Goal: Transaction & Acquisition: Purchase product/service

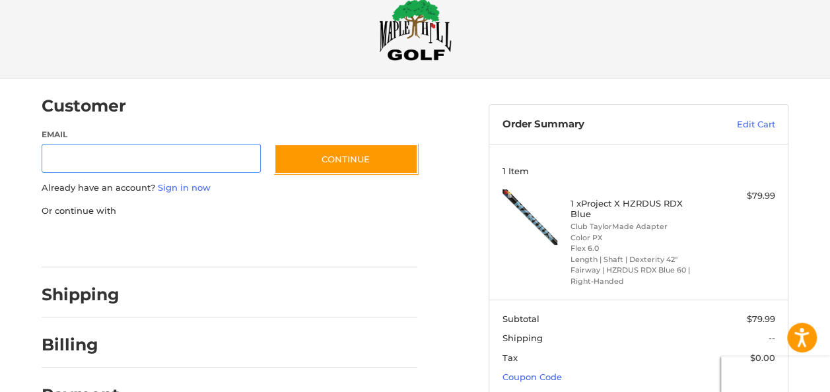
scroll to position [107, 0]
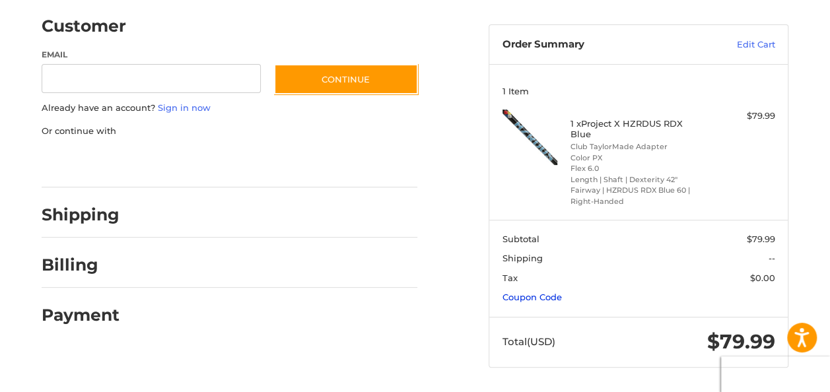
click at [562, 297] on link "Coupon Code" at bounding box center [532, 297] width 59 height 11
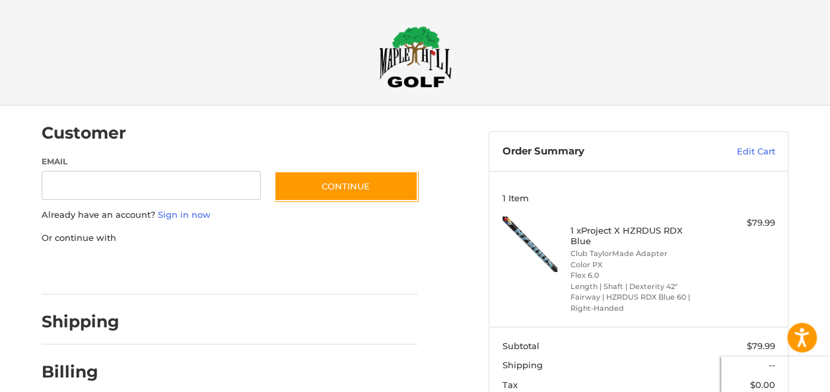
scroll to position [176, 0]
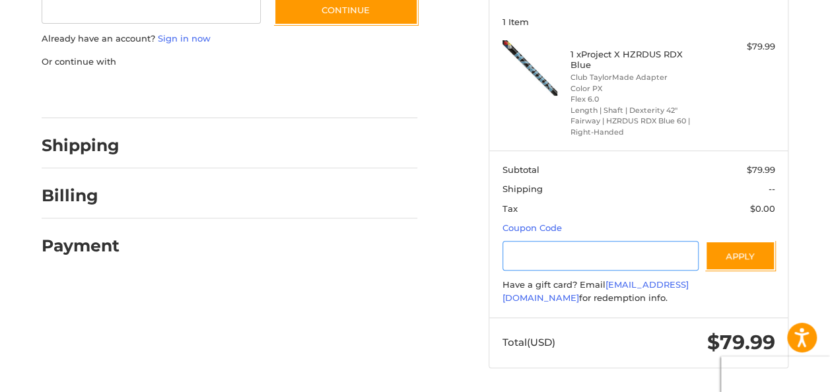
click at [605, 250] on input "Gift Certificate or Coupon Code" at bounding box center [601, 256] width 197 height 30
type input "*********"
click at [751, 253] on button "Apply" at bounding box center [741, 256] width 70 height 30
